Goal: Find specific page/section: Find specific page/section

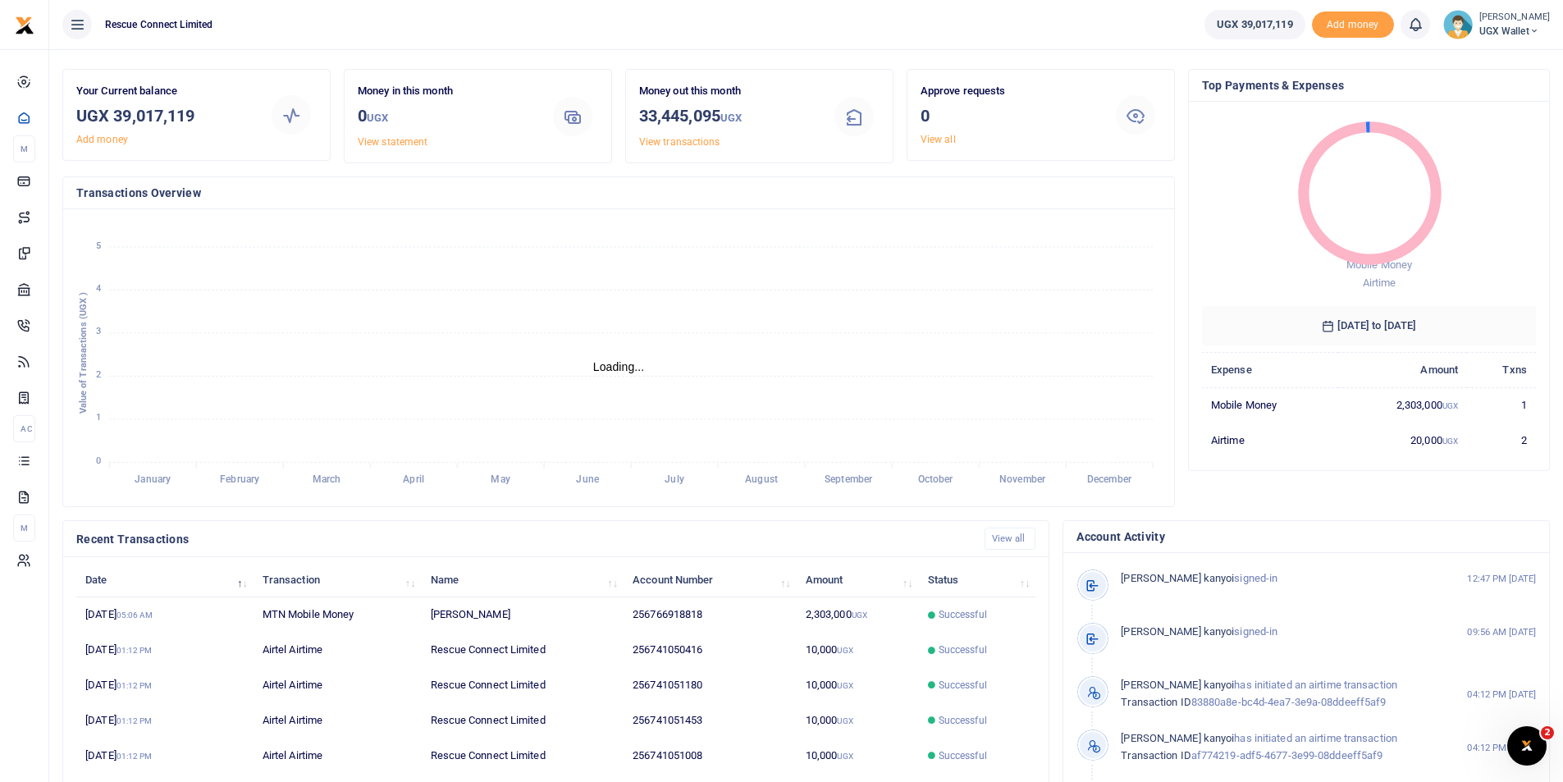
scroll to position [34, 0]
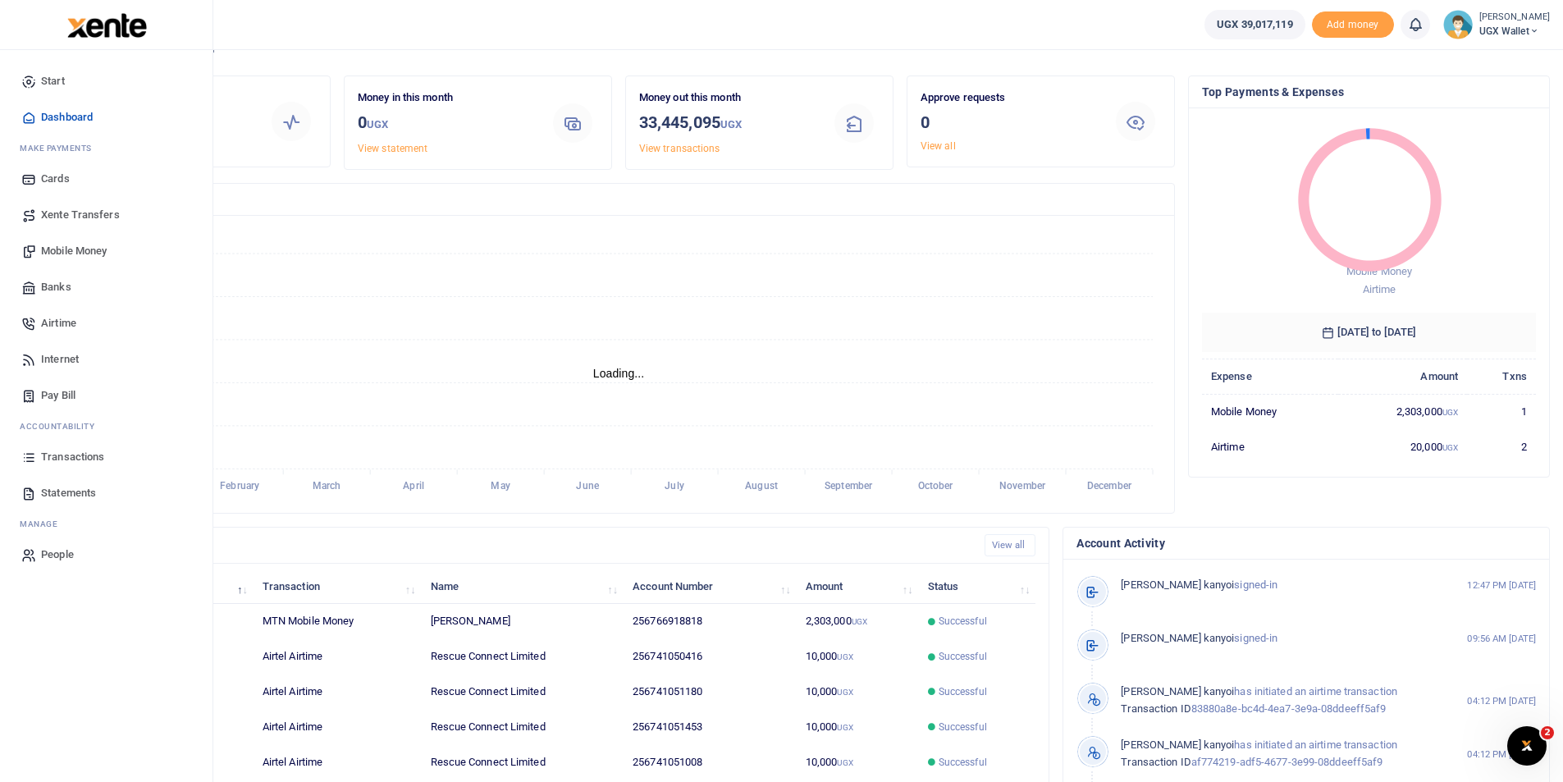
click at [84, 455] on span "Transactions" at bounding box center [72, 457] width 63 height 16
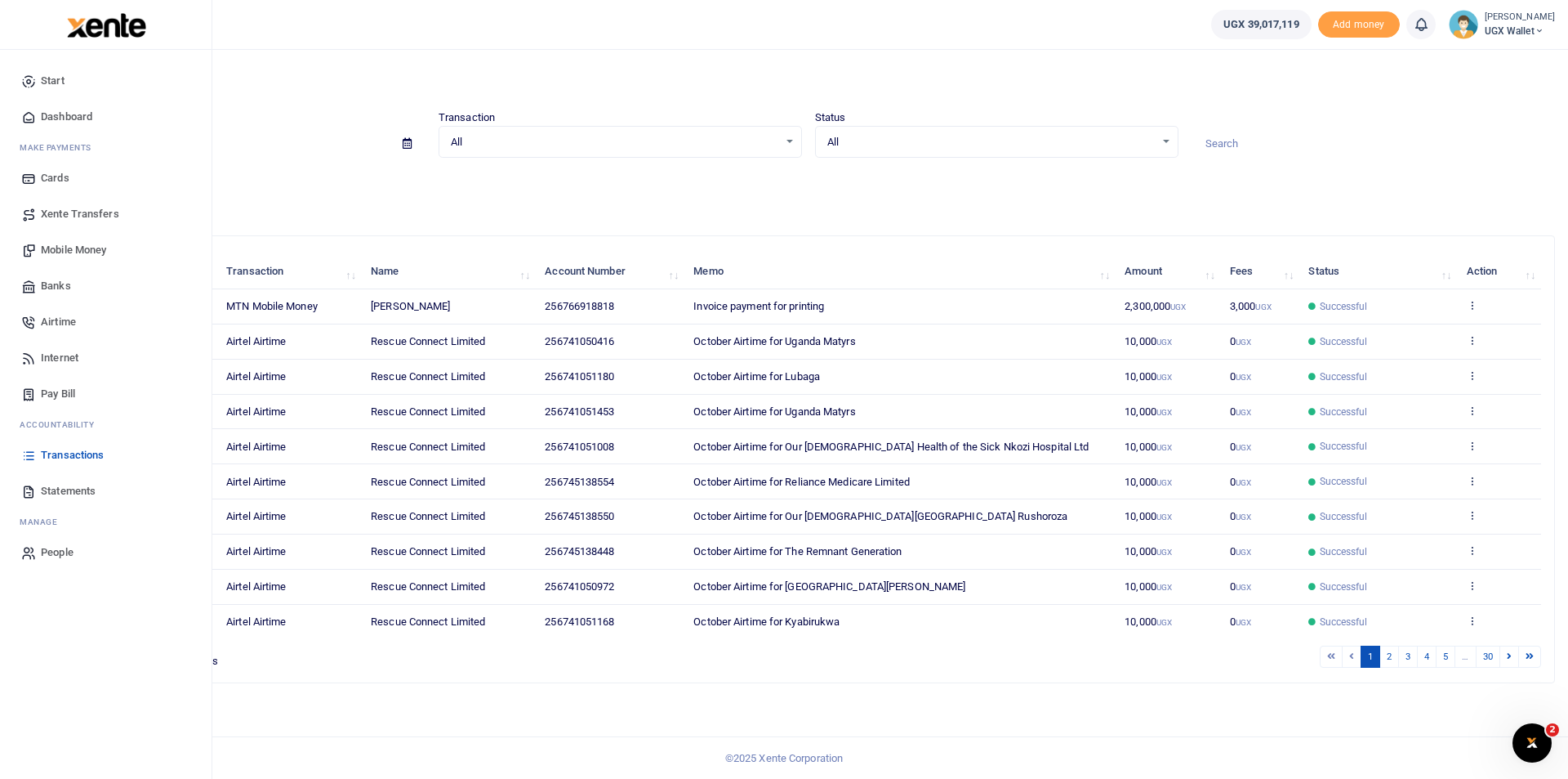
click at [69, 454] on span "Transactions" at bounding box center [72, 455] width 63 height 16
